Goal: Information Seeking & Learning: Learn about a topic

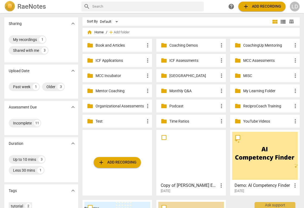
click at [127, 75] on p "MCC Incubator" at bounding box center [119, 76] width 49 height 6
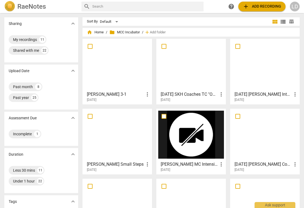
click at [190, 61] on div at bounding box center [191, 65] width 66 height 48
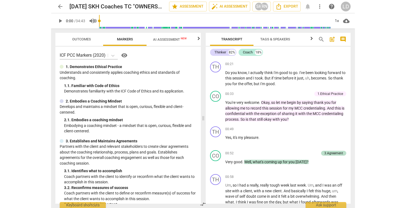
scroll to position [107, 0]
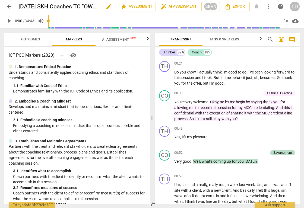
click at [75, 7] on h2 "[DATE] SKH Coaches TC "OWNERSHIP" - To Lyssa" at bounding box center [58, 6] width 81 height 7
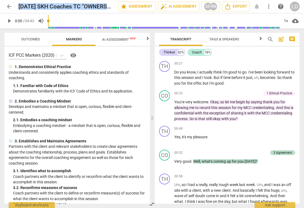
click at [8, 5] on span "arrow_back" at bounding box center [9, 6] width 7 height 7
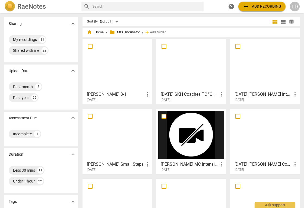
click at [259, 66] on div at bounding box center [265, 65] width 66 height 48
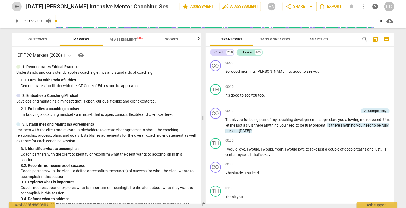
click at [16, 4] on span "arrow_back" at bounding box center [17, 6] width 7 height 7
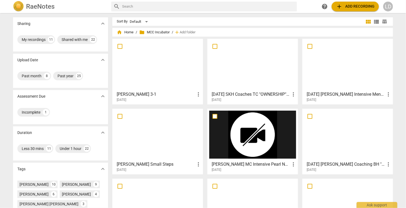
click at [303, 55] on div at bounding box center [347, 65] width 87 height 48
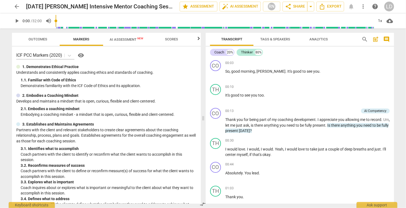
click at [119, 39] on span "AI Assessment New" at bounding box center [127, 39] width 34 height 4
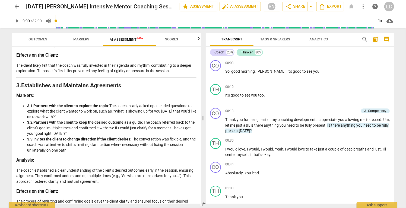
scroll to position [234, 0]
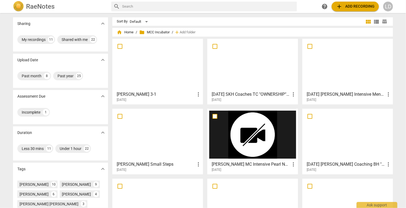
click at [249, 77] on div at bounding box center [252, 65] width 87 height 48
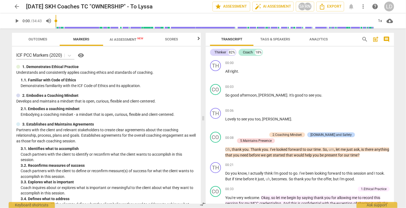
click at [130, 39] on span "AI Assessment New" at bounding box center [127, 39] width 34 height 4
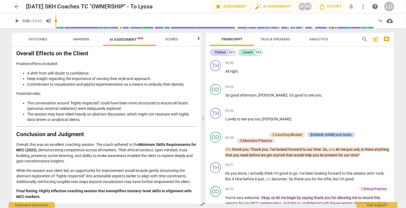
scroll to position [1452, 0]
click at [18, 7] on span "arrow_back" at bounding box center [17, 6] width 7 height 7
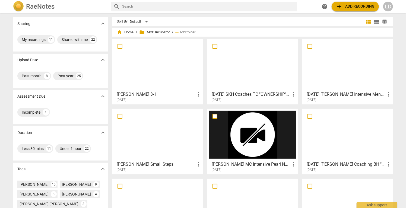
click at [303, 75] on div at bounding box center [347, 65] width 87 height 48
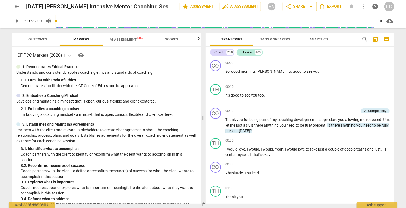
click at [129, 40] on span "AI Assessment New" at bounding box center [127, 39] width 34 height 4
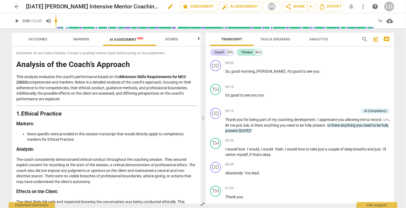
click at [167, 8] on span "edit" at bounding box center [170, 6] width 7 height 7
click at [157, 6] on span "done" at bounding box center [160, 6] width 7 height 7
click at [303, 5] on span "arrow_drop_down" at bounding box center [310, 6] width 7 height 7
click at [149, 102] on p "This analysis evaluates the coach’s performance based on the Minimum Skills Req…" at bounding box center [106, 88] width 180 height 28
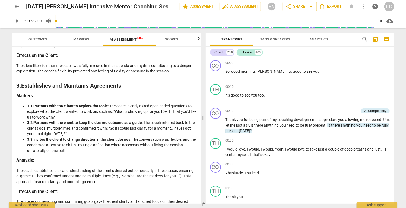
scroll to position [203, 0]
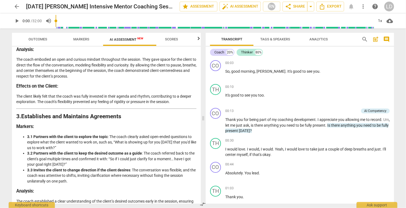
click at [18, 7] on span "arrow_back" at bounding box center [17, 6] width 7 height 7
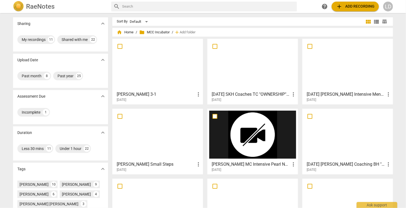
click at [245, 71] on div at bounding box center [252, 65] width 87 height 48
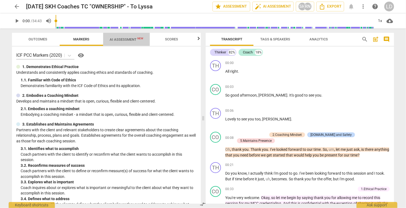
click at [131, 41] on span "AI Assessment New" at bounding box center [127, 39] width 34 height 4
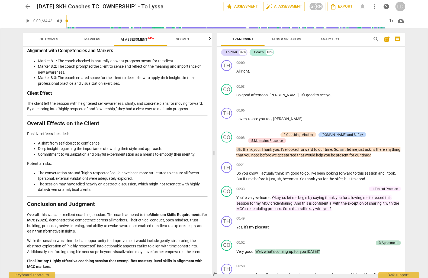
scroll to position [1381, 0]
click at [303, 20] on div "1x" at bounding box center [391, 21] width 10 height 9
click at [303, 45] on li "1.25x" at bounding box center [395, 42] width 18 height 10
click at [228, 151] on span "play_arrow" at bounding box center [227, 149] width 7 height 7
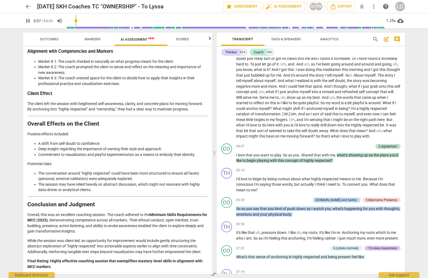
scroll to position [233, 0]
drag, startPoint x: 331, startPoint y: 74, endPoint x: 249, endPoint y: 82, distance: 82.0
click at [249, 82] on p "Um , so I had a really , really tough week last week . Um , and I was an off si…" at bounding box center [318, 89] width 164 height 100
click at [261, 74] on icon "button" at bounding box center [261, 74] width 3 height 4
drag, startPoint x: 298, startPoint y: 80, endPoint x: 330, endPoint y: 79, distance: 31.7
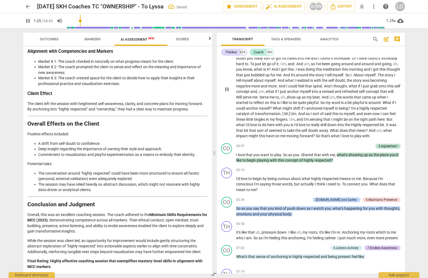
click at [303, 79] on p "Um , so I had a really , really tough week last week . Um , and I was an off si…" at bounding box center [318, 89] width 164 height 100
click at [303, 75] on icon "button" at bounding box center [342, 74] width 3 height 4
drag, startPoint x: 347, startPoint y: 87, endPoint x: 296, endPoint y: 97, distance: 51.6
click at [296, 97] on p "Um , so I had a really , really tough week last week . Um , and I was an off si…" at bounding box center [318, 89] width 164 height 100
click at [303, 88] on icon "button" at bounding box center [308, 88] width 5 height 7
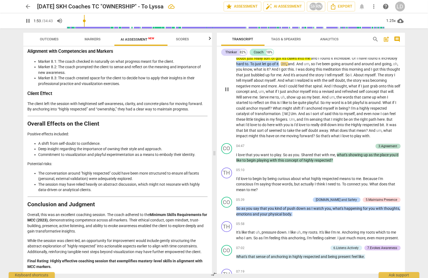
drag, startPoint x: 258, startPoint y: 100, endPoint x: 312, endPoint y: 100, distance: 54.0
click at [303, 100] on p "Um , so I had a really , really tough week last week . Um , and I was an off si…" at bounding box center [318, 89] width 164 height 100
click at [303, 95] on icon "button" at bounding box center [323, 94] width 3 height 4
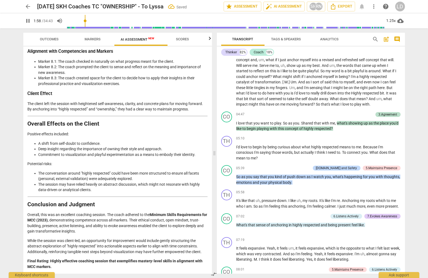
scroll to position [266, 0]
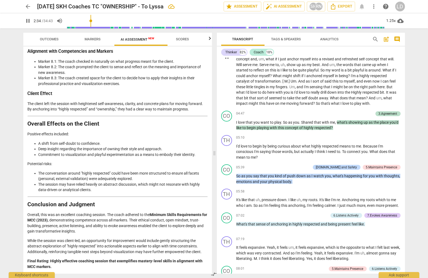
drag, startPoint x: 309, startPoint y: 96, endPoint x: 379, endPoint y: 103, distance: 69.8
click at [303, 103] on p "Um , so I had a really , really tough week last week . Um , and I was an off si…" at bounding box center [318, 57] width 164 height 100
drag, startPoint x: 310, startPoint y: 96, endPoint x: 377, endPoint y: 101, distance: 67.2
click at [303, 101] on p "Um , so I had a really , really tough week last week . Um , and I was an off si…" at bounding box center [318, 57] width 164 height 100
click at [303, 97] on icon "button" at bounding box center [388, 97] width 5 height 7
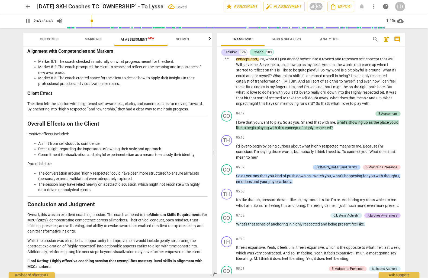
click at [300, 61] on span "myself" at bounding box center [306, 59] width 12 height 4
drag, startPoint x: 256, startPoint y: 111, endPoint x: 354, endPoint y: 117, distance: 98.0
click at [303, 107] on p "Um , so I had a really , really tough week last week . Um , and I was an off si…" at bounding box center [318, 57] width 164 height 100
click at [303, 111] on icon "button" at bounding box center [365, 112] width 2 height 2
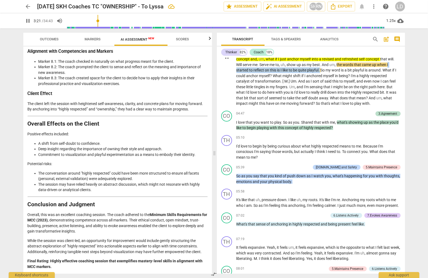
drag, startPoint x: 249, startPoint y: 131, endPoint x: 357, endPoint y: 131, distance: 108.7
click at [303, 107] on p "Um , so I had a really , really tough week last week . Um , and I was an off si…" at bounding box center [318, 57] width 164 height 100
click at [303, 125] on icon "button" at bounding box center [370, 124] width 5 height 7
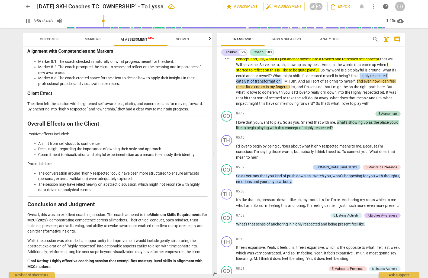
drag, startPoint x: 304, startPoint y: 146, endPoint x: 395, endPoint y: 144, distance: 91.7
click at [303, 107] on p "Um , so I had a really , really tough week last week . Um , and I was an off si…" at bounding box center [318, 57] width 164 height 100
click at [303, 138] on icon "button" at bounding box center [408, 139] width 5 height 7
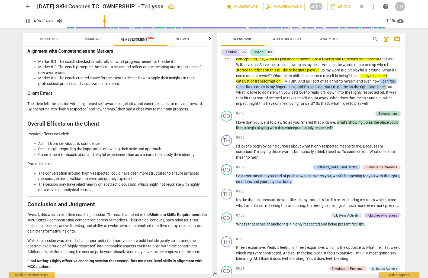
drag, startPoint x: 357, startPoint y: 150, endPoint x: 258, endPoint y: 167, distance: 101.0
click at [258, 107] on p "Um , so I had a really , really tough week last week . Um , and I was an off si…" at bounding box center [318, 57] width 164 height 100
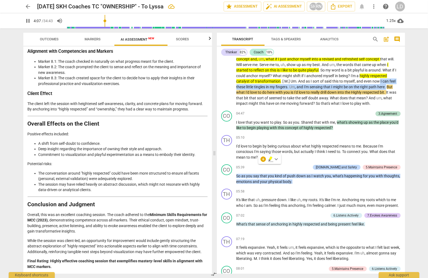
click at [268, 160] on icon "button" at bounding box center [270, 159] width 5 height 7
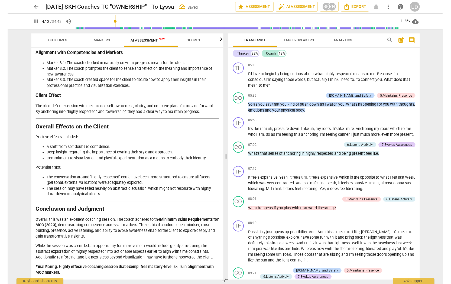
scroll to position [342, 0]
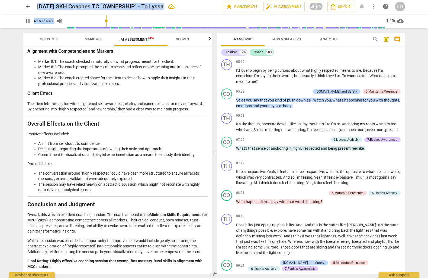
drag, startPoint x: 426, startPoint y: 275, endPoint x: 459, endPoint y: 279, distance: 33.1
click at [303, 0] on html "arrow_back [DATE] SKH Coaches TC "OWNERSHIP" - To Lyssa edit star Assessment au…" at bounding box center [214, 0] width 428 height 0
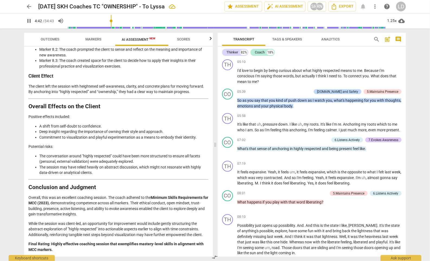
drag, startPoint x: 247, startPoint y: 97, endPoint x: 362, endPoint y: 110, distance: 115.8
click at [303, 104] on icon "button" at bounding box center [368, 104] width 5 height 7
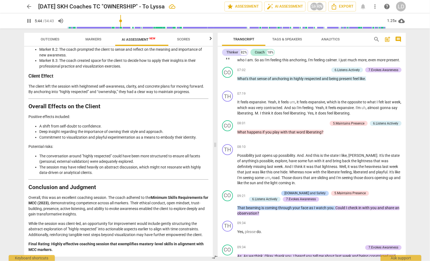
scroll to position [413, 0]
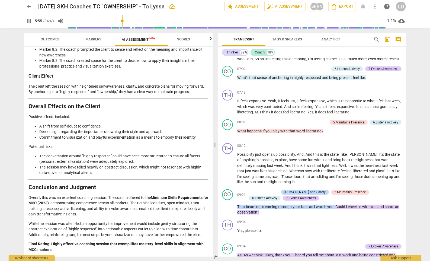
click at [303, 38] on p "So as you say that you kind of push down as I watch you , what's happening for …" at bounding box center [319, 32] width 164 height 11
type input "357"
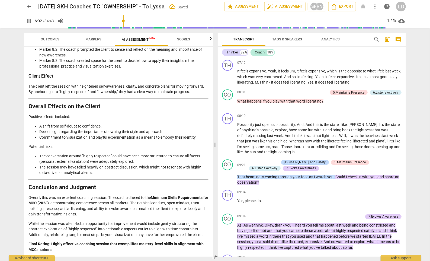
scroll to position [444, 0]
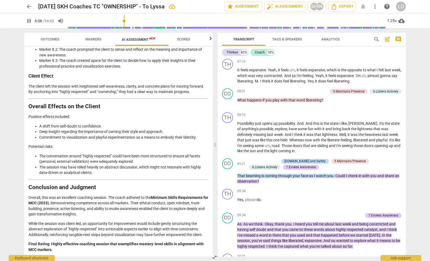
click at [303, 24] on span "Anchoring" at bounding box center [352, 22] width 18 height 4
type input "369"
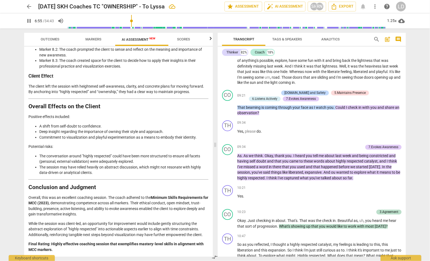
scroll to position [514, 0]
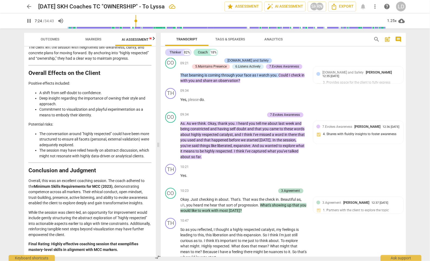
scroll to position [632, 0]
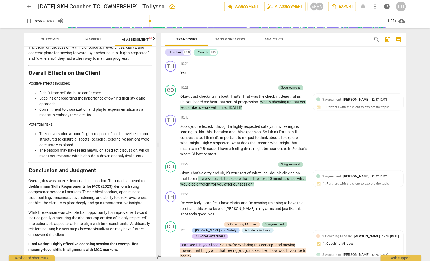
scroll to position [736, 0]
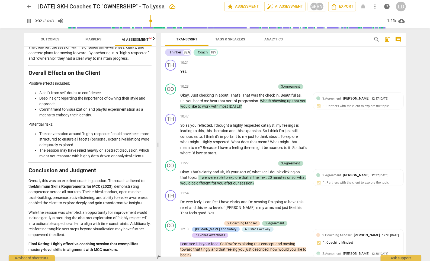
drag, startPoint x: 182, startPoint y: 103, endPoint x: 235, endPoint y: 105, distance: 53.4
drag, startPoint x: 238, startPoint y: 103, endPoint x: 180, endPoint y: 104, distance: 58.3
click at [253, 97] on icon "button" at bounding box center [252, 96] width 3 height 4
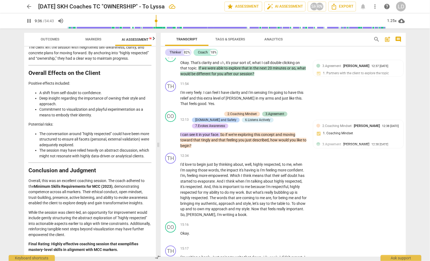
scroll to position [846, 0]
type input "617"
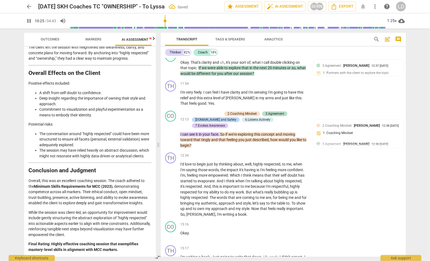
type input "626"
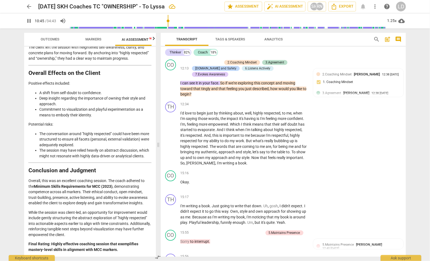
scroll to position [857, 0]
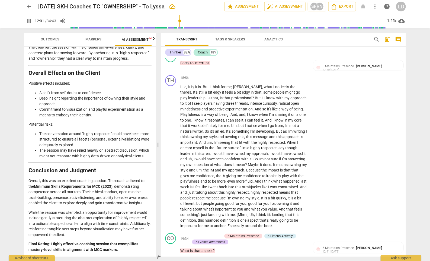
scroll to position [1033, 0]
type input "733"
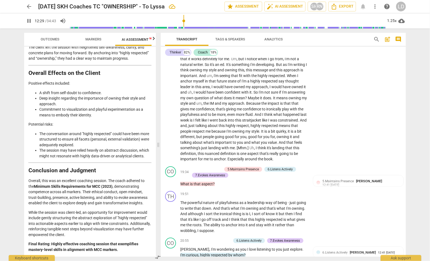
scroll to position [1100, 0]
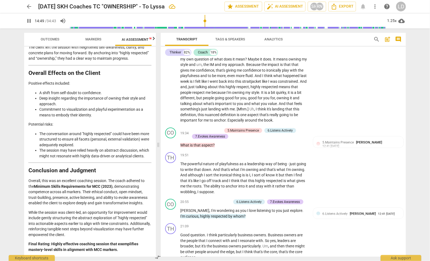
scroll to position [1140, 0]
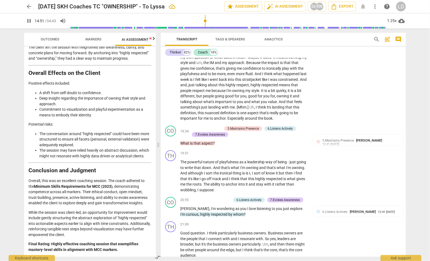
type input "893"
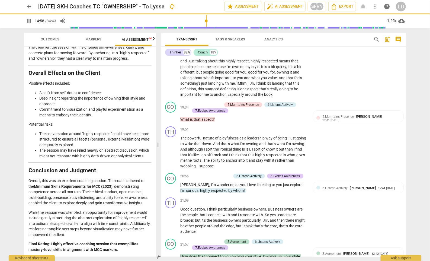
scroll to position [1116, 0]
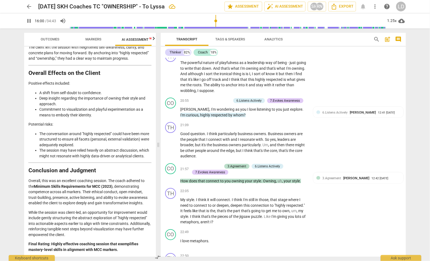
scroll to position [1184, 0]
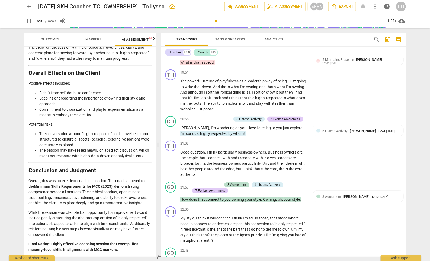
type input "962"
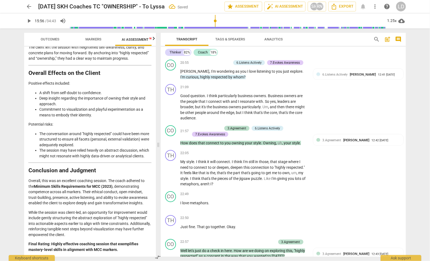
scroll to position [1241, 0]
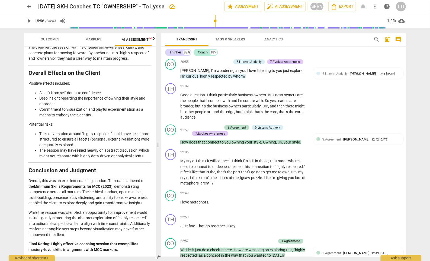
type input "1022"
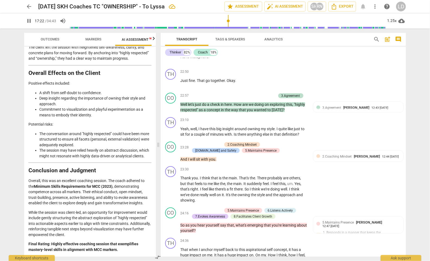
scroll to position [1387, 0]
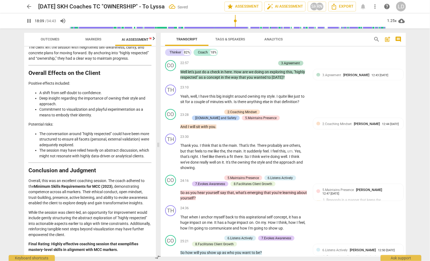
scroll to position [1419, 0]
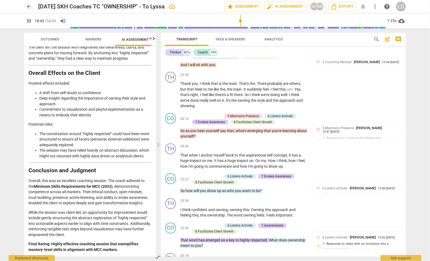
scroll to position [1483, 0]
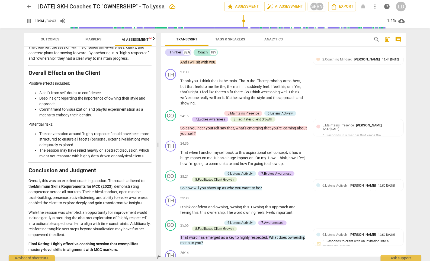
drag, startPoint x: 259, startPoint y: 77, endPoint x: 250, endPoint y: 84, distance: 11.3
click at [262, 79] on icon "button" at bounding box center [263, 79] width 2 height 2
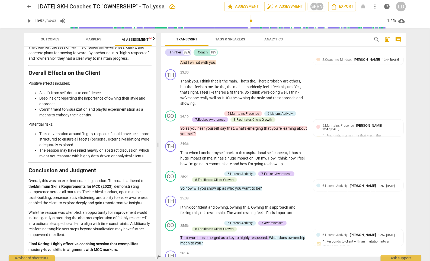
drag, startPoint x: 180, startPoint y: 99, endPoint x: 194, endPoint y: 100, distance: 14.1
click at [207, 92] on icon "button" at bounding box center [207, 91] width 3 height 4
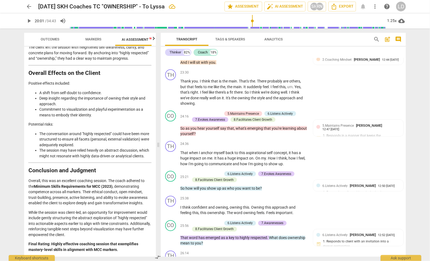
type input "1227"
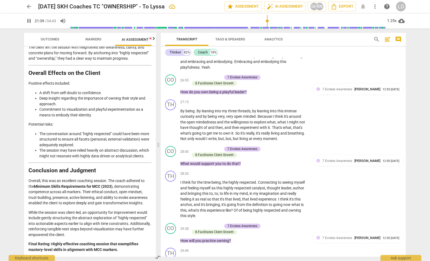
scroll to position [1689, 0]
type input "1330"
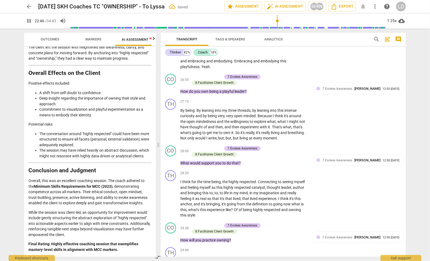
type input "1367"
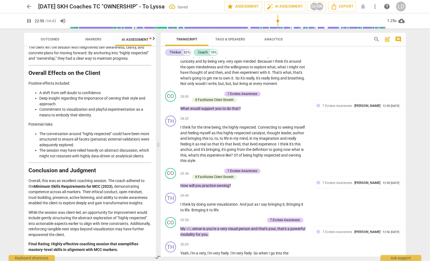
scroll to position [1744, 0]
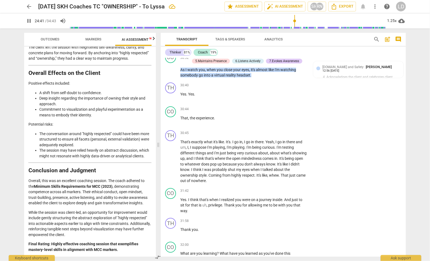
scroll to position [2012, 0]
type input "1503"
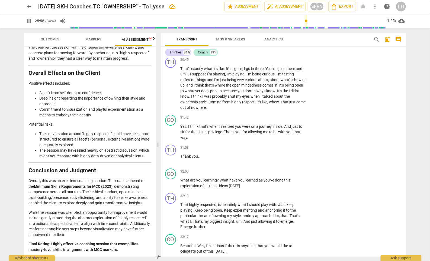
scroll to position [2074, 0]
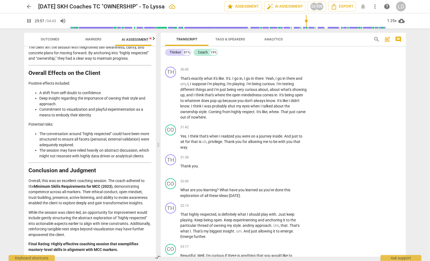
type input "1559"
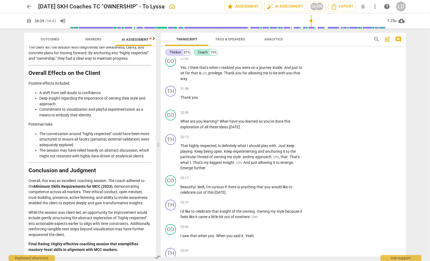
scroll to position [2144, 0]
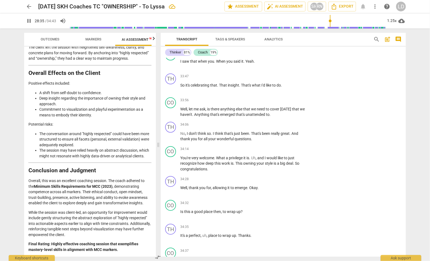
scroll to position [2318, 0]
type input "1775"
drag, startPoint x: 230, startPoint y: 112, endPoint x: 277, endPoint y: 119, distance: 47.4
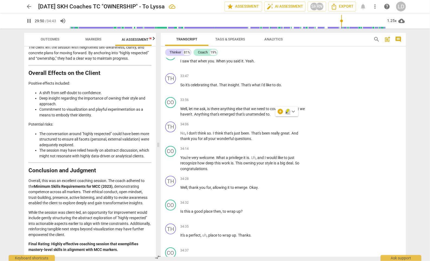
click at [287, 112] on icon "button" at bounding box center [287, 111] width 3 height 4
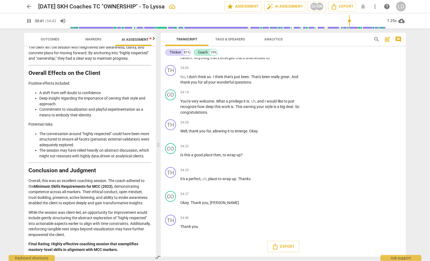
scroll to position [2565, 0]
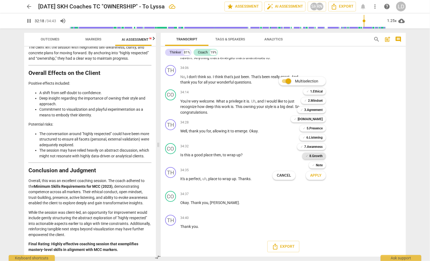
click at [303, 156] on b "8.Growth" at bounding box center [315, 156] width 13 height 7
click at [303, 173] on span "Apply" at bounding box center [315, 175] width 11 height 5
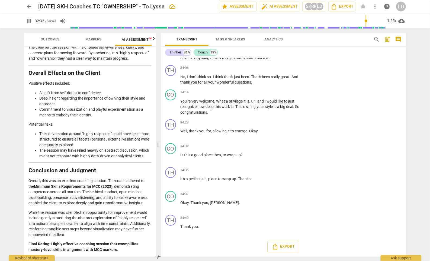
click at [303, 153] on li "Delete" at bounding box center [397, 152] width 19 height 10
type input "1996"
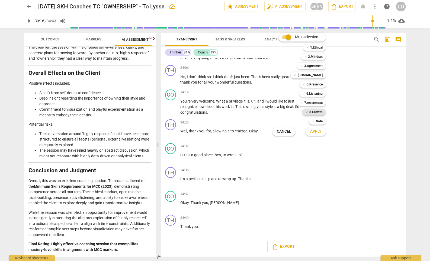
click at [303, 110] on b "8.Growth" at bounding box center [315, 112] width 13 height 7
click at [303, 130] on span "Apply" at bounding box center [315, 131] width 11 height 5
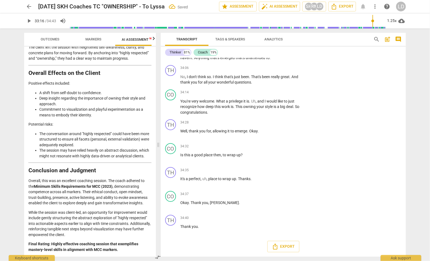
checkbox input "true"
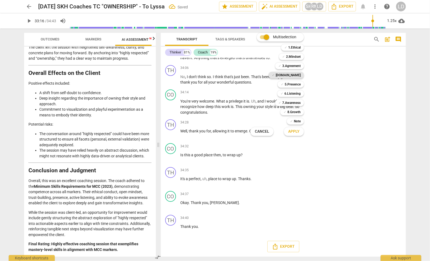
click at [297, 75] on b "[DOMAIN_NAME]" at bounding box center [288, 75] width 25 height 7
click at [299, 132] on span "Apply" at bounding box center [293, 131] width 11 height 5
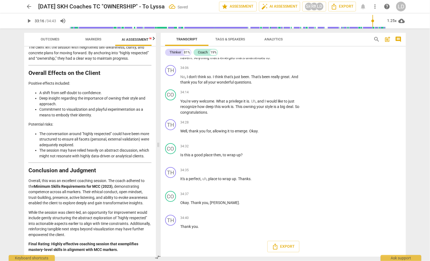
checkbox input "true"
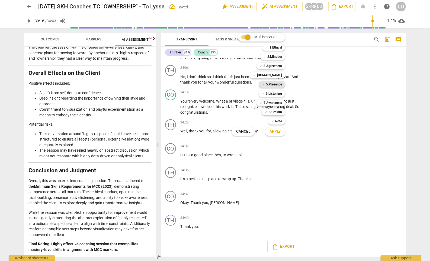
click at [277, 84] on b "5.Presence" at bounding box center [274, 84] width 16 height 7
click at [281, 132] on span "Apply" at bounding box center [275, 131] width 11 height 5
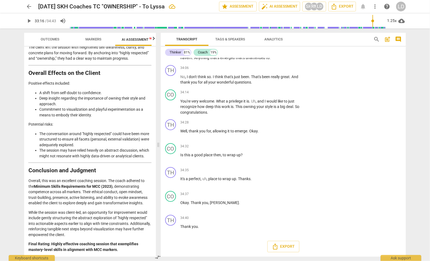
checkbox input "true"
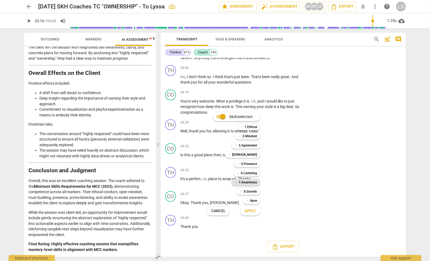
click at [257, 181] on b "7.Awareness" at bounding box center [248, 182] width 18 height 7
click at [256, 208] on span "Apply" at bounding box center [250, 210] width 11 height 5
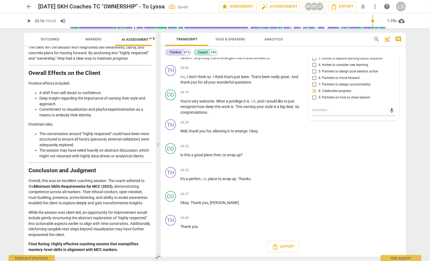
scroll to position [2793, 0]
checkbox input "true"
click at [303, 7] on input "7. Uses concise language" at bounding box center [314, 3] width 9 height 7
checkbox input "true"
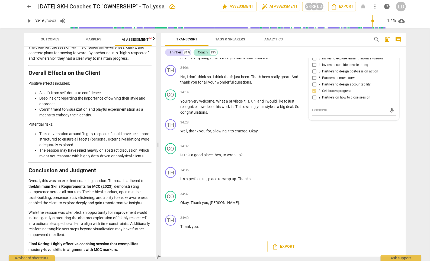
click at [303, 13] on input "8. Allows client most of the talking" at bounding box center [314, 10] width 9 height 7
checkbox input "true"
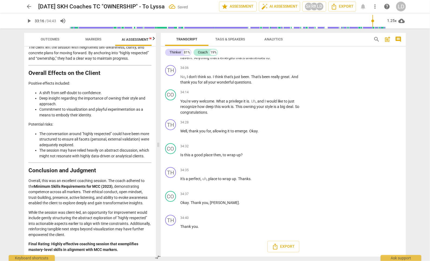
scroll to position [2717, 0]
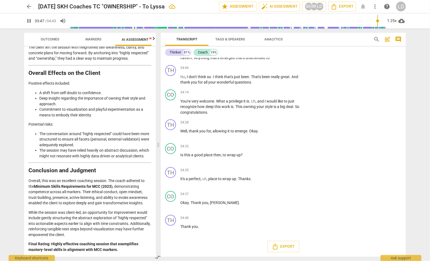
click at [254, 7] on span "Yeah" at bounding box center [249, 4] width 8 height 4
click at [183, 31] on p "So it's celebrating that . That insight . That's what I'd like to do ." at bounding box center [243, 29] width 127 height 6
click at [224, 61] on p "Well , let me ask , is there anything else that we need to cover [DATE] that we…" at bounding box center [243, 55] width 127 height 11
type input "2048"
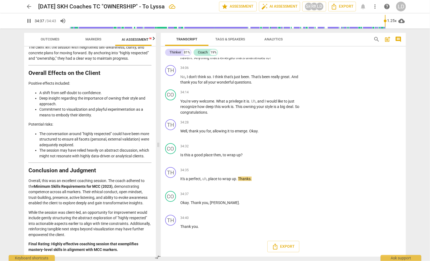
scroll to position [2688, 0]
type input "2083"
